Goal: Task Accomplishment & Management: Manage account settings

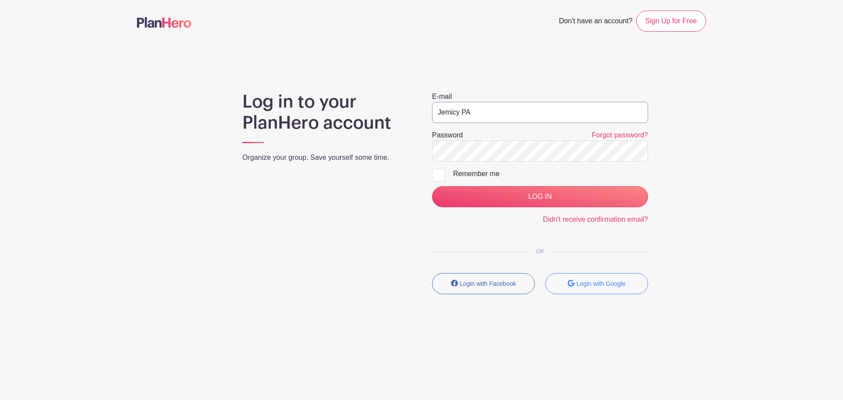
click at [472, 115] on input "Jemicy PA" at bounding box center [540, 112] width 216 height 21
click at [454, 202] on input "LOG IN" at bounding box center [540, 196] width 216 height 21
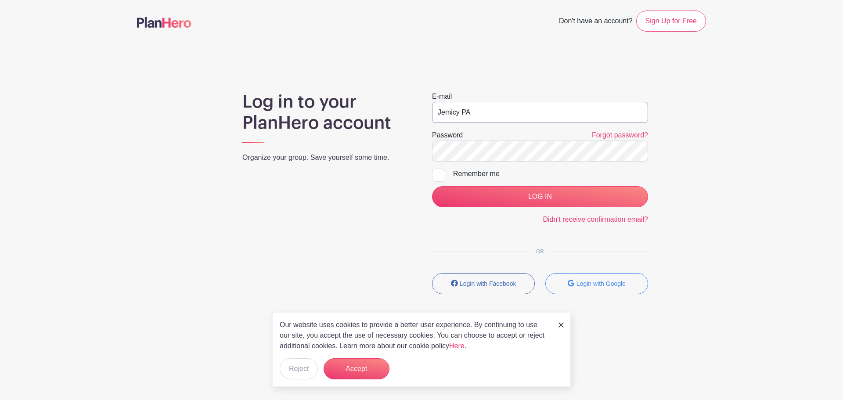
drag, startPoint x: 486, startPoint y: 111, endPoint x: 422, endPoint y: 112, distance: 63.2
click at [422, 112] on div "E-mail Jemicy PA Password Forgot password? Remember me LOG IN Didn't receive co…" at bounding box center [540, 196] width 237 height 210
type input "[EMAIL_ADDRESS][DOMAIN_NAME]"
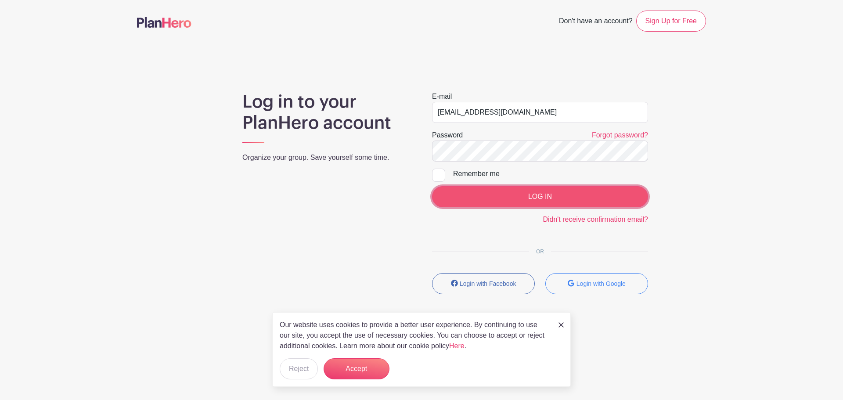
click at [524, 202] on input "LOG IN" at bounding box center [540, 196] width 216 height 21
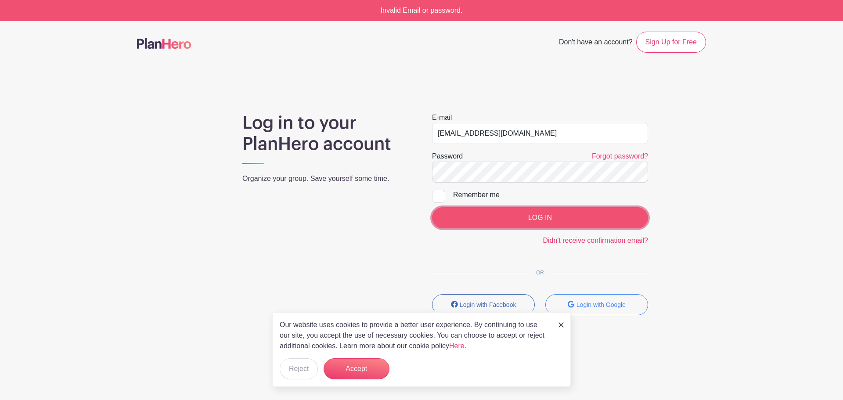
click at [516, 217] on input "LOG IN" at bounding box center [540, 217] width 216 height 21
click at [453, 222] on input "LOG IN" at bounding box center [540, 217] width 216 height 21
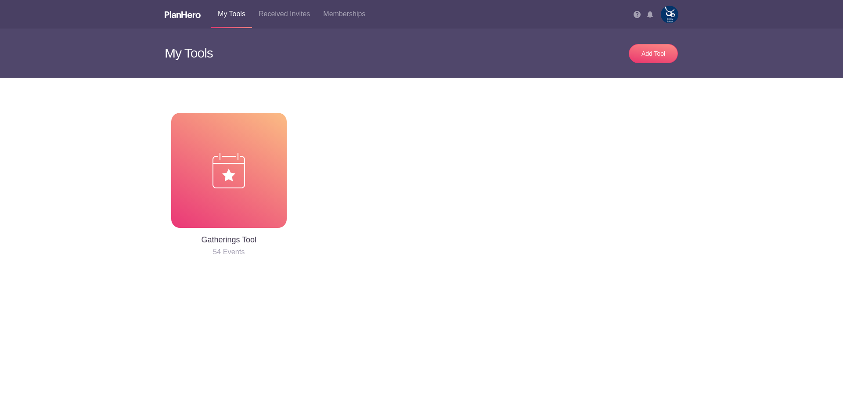
click at [667, 8] on img at bounding box center [670, 15] width 18 height 18
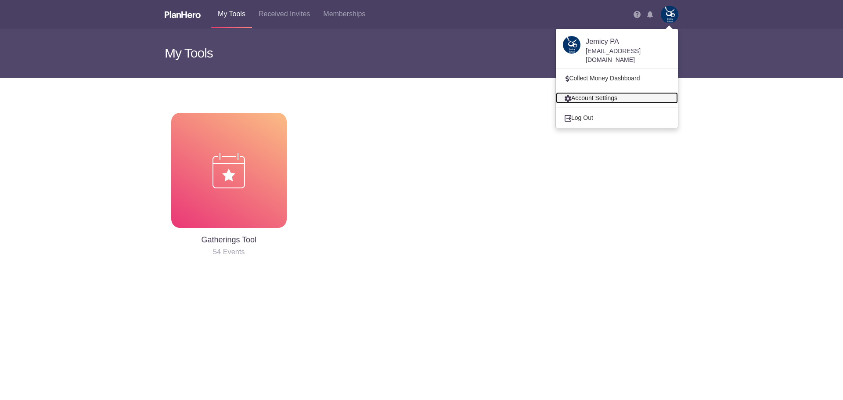
click at [588, 92] on link "Account Settings" at bounding box center [617, 97] width 122 height 11
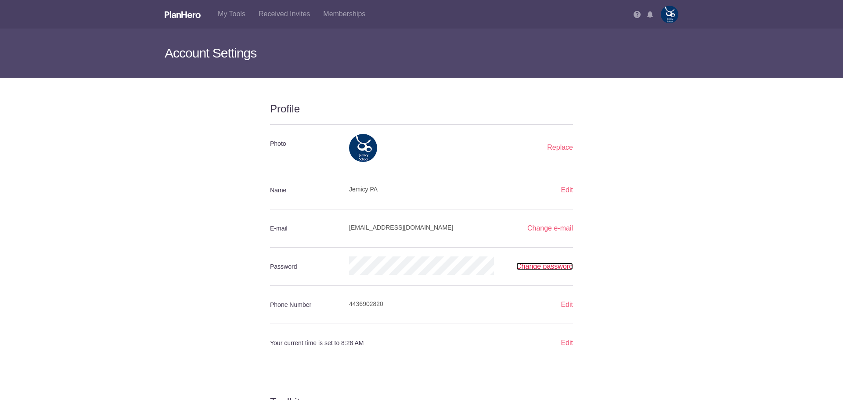
click at [539, 264] on link "Change password" at bounding box center [544, 266] width 57 height 7
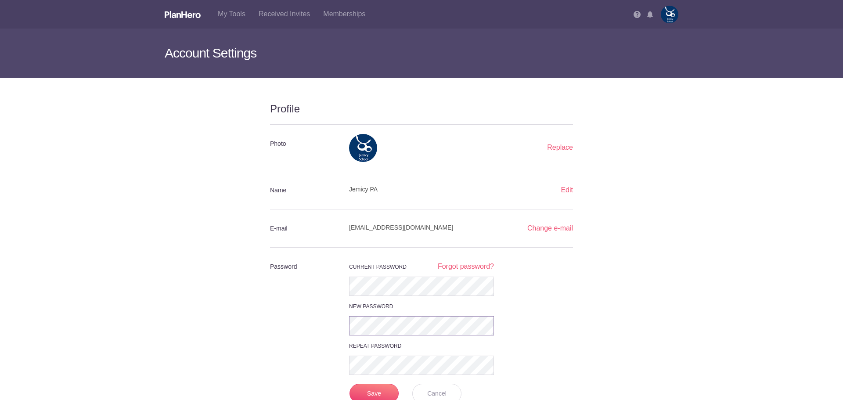
click at [298, 324] on div "Password Current password Forgot password? New password Repeat password Save Ca…" at bounding box center [382, 329] width 237 height 147
click at [298, 320] on div "Password Current password Forgot password? New password Repeat password Save Ca…" at bounding box center [382, 329] width 237 height 147
drag, startPoint x: 361, startPoint y: 394, endPoint x: 373, endPoint y: 390, distance: 11.8
click at [361, 394] on input "Save" at bounding box center [374, 393] width 49 height 19
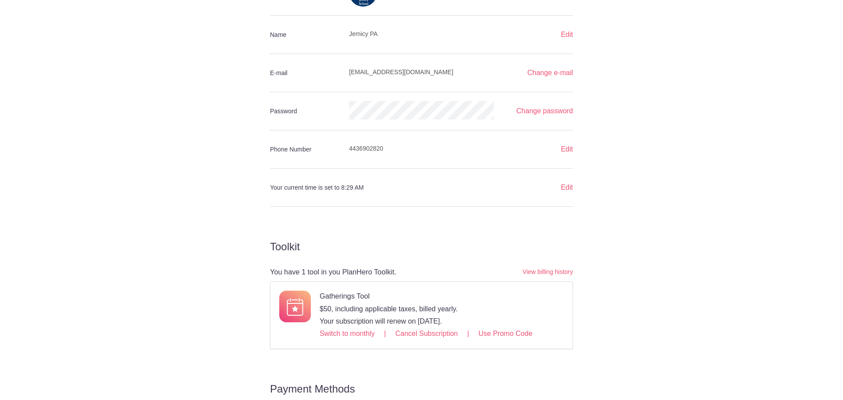
scroll to position [307, 0]
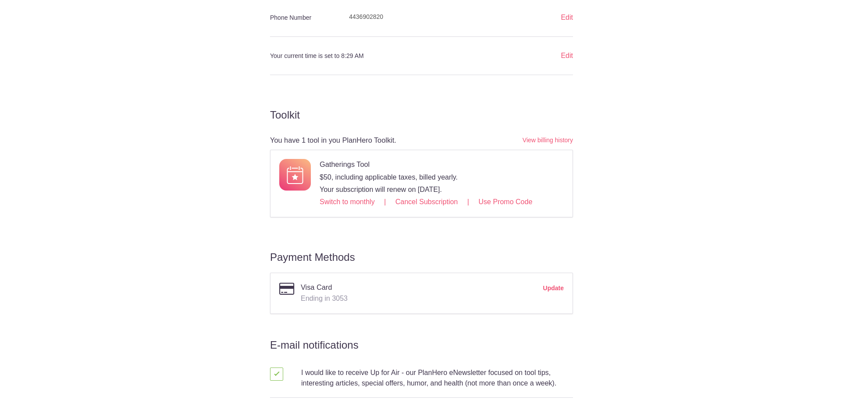
click at [554, 287] on span "Update" at bounding box center [553, 289] width 21 height 13
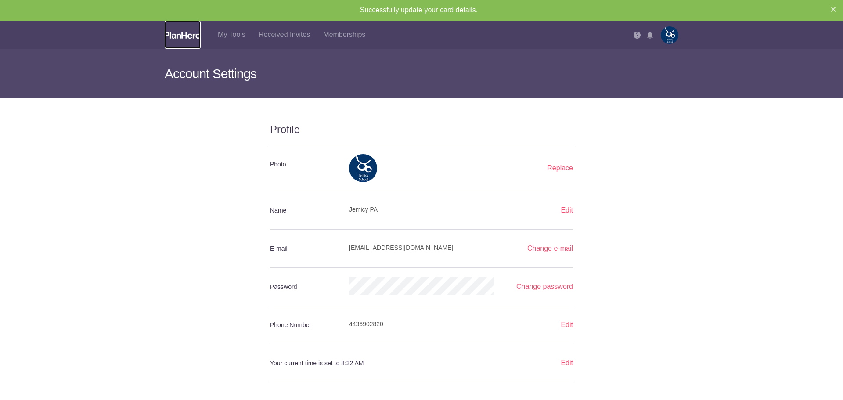
click at [165, 34] on img at bounding box center [183, 35] width 36 height 7
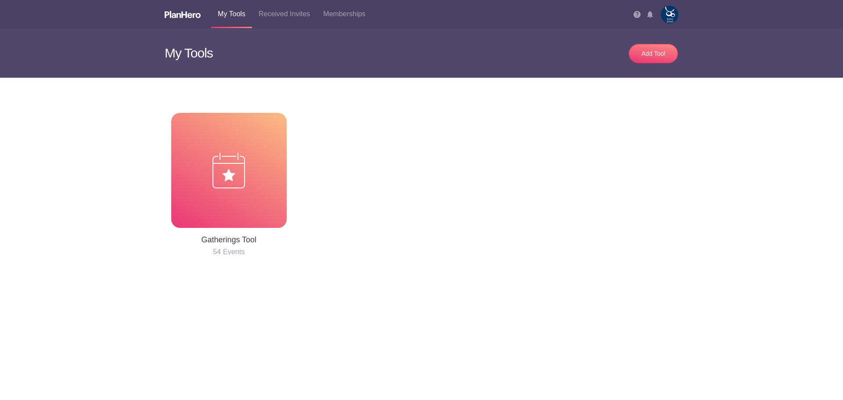
click at [673, 11] on img at bounding box center [670, 15] width 18 height 18
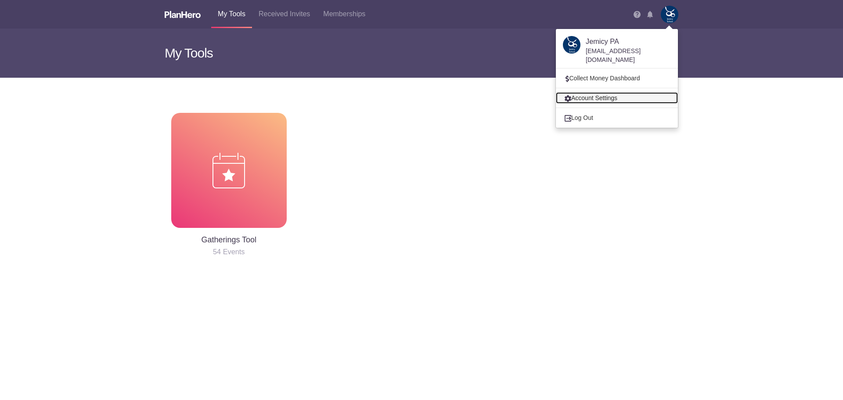
click at [595, 92] on link "Account Settings" at bounding box center [617, 97] width 122 height 11
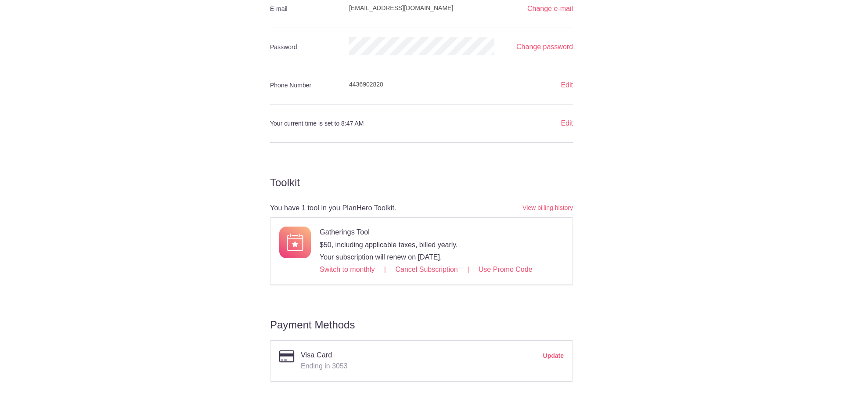
scroll to position [377, 0]
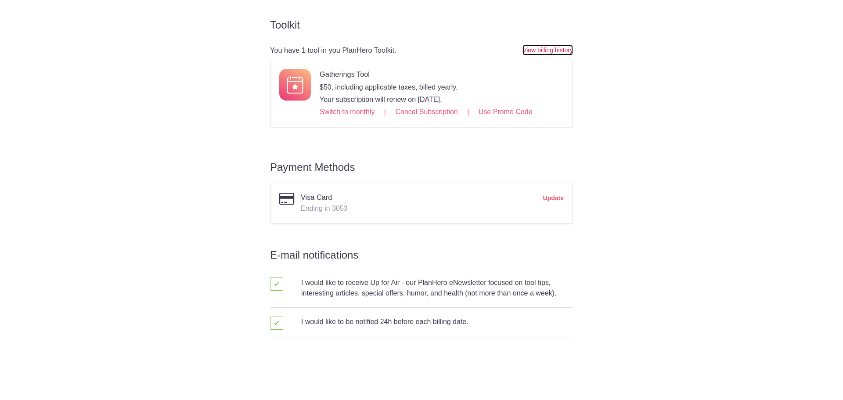
click at [542, 51] on link "View billing history" at bounding box center [548, 50] width 51 height 11
